Goal: Task Accomplishment & Management: Use online tool/utility

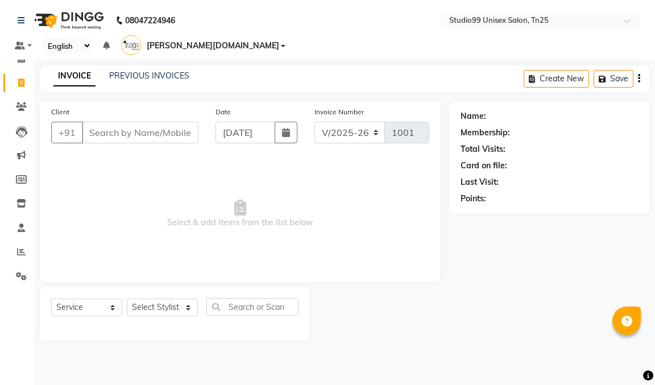
select select "8331"
select select "service"
click at [135, 122] on input "Client" at bounding box center [140, 133] width 117 height 22
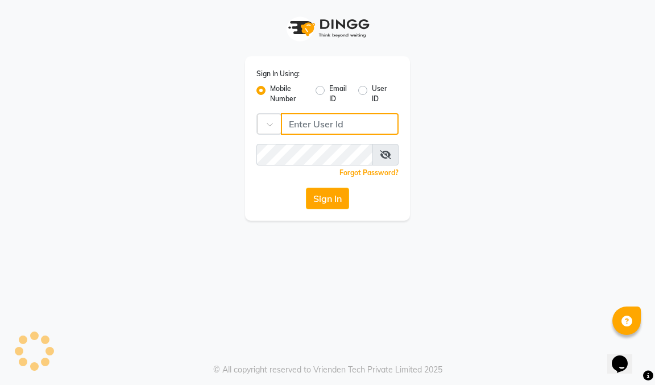
type input "9600622338"
